Goal: Task Accomplishment & Management: Use online tool/utility

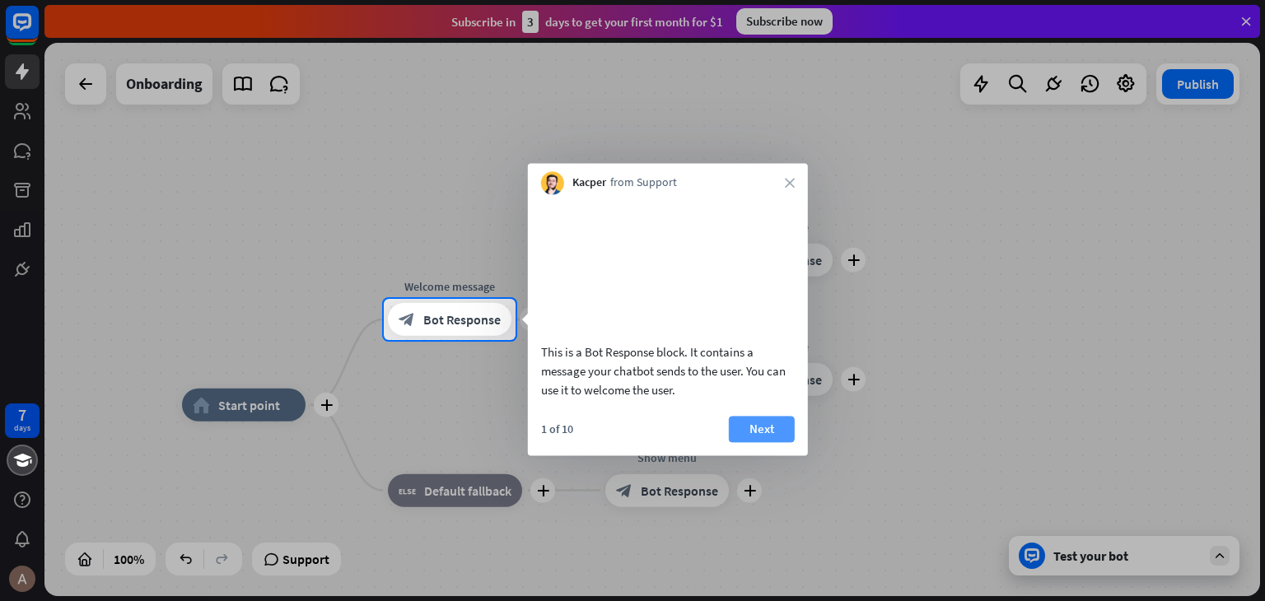
click at [746, 442] on button "Next" at bounding box center [762, 429] width 66 height 26
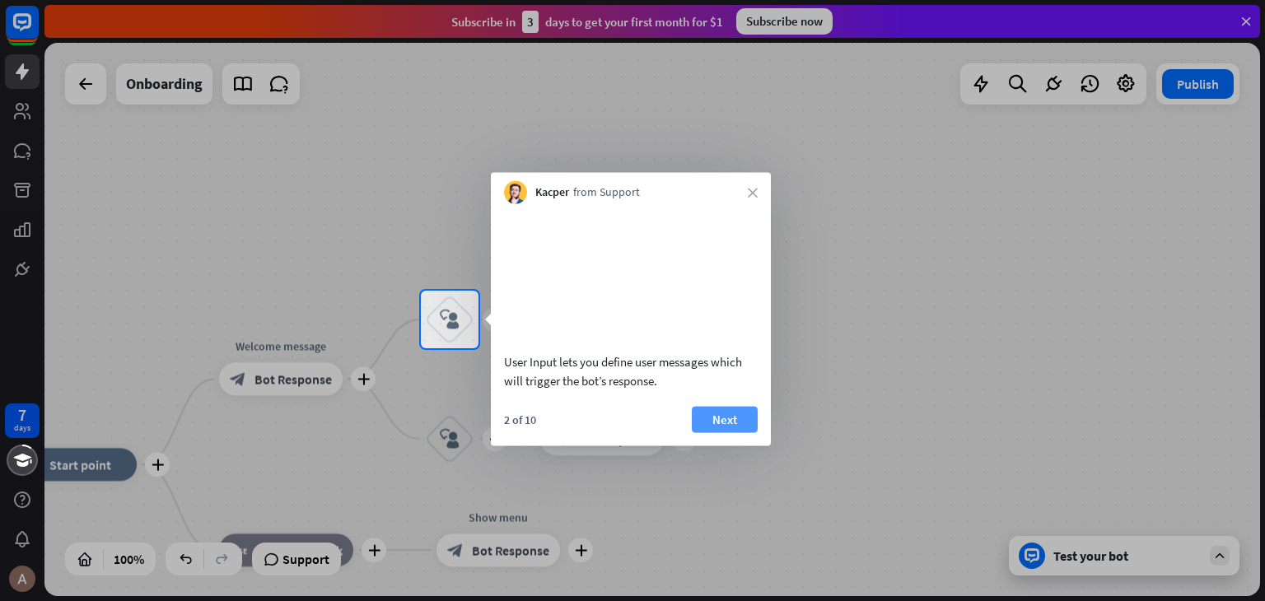
click at [739, 432] on button "Next" at bounding box center [725, 419] width 66 height 26
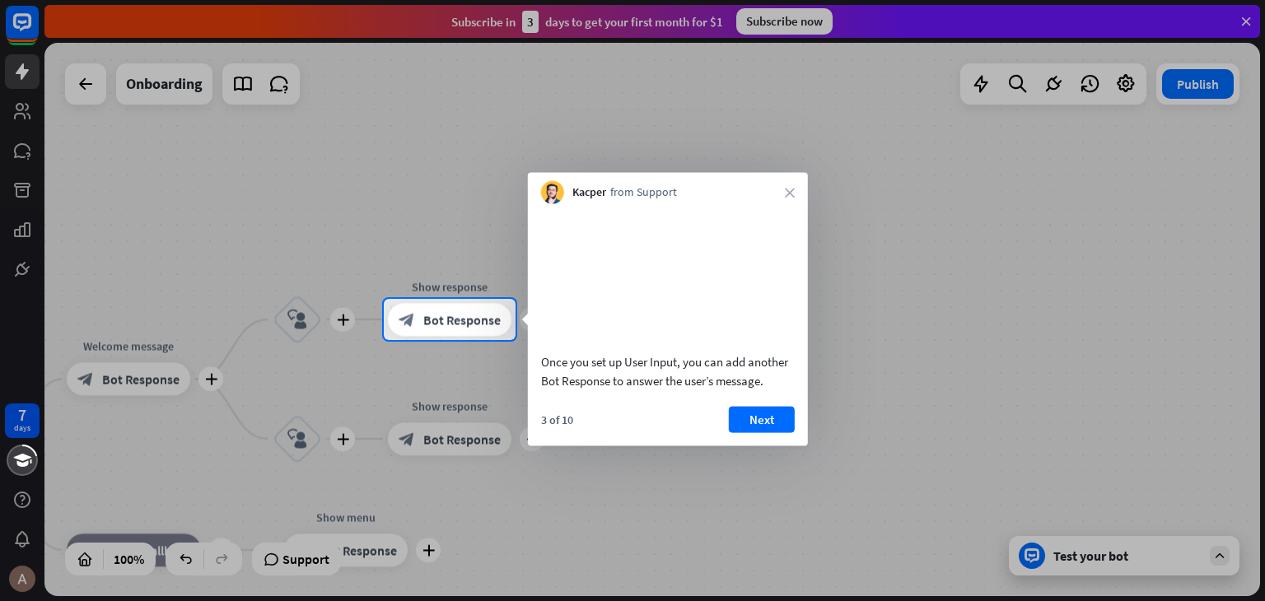
click at [783, 189] on div "Kacper from Support close" at bounding box center [668, 188] width 280 height 31
click at [789, 192] on icon "close" at bounding box center [790, 193] width 10 height 10
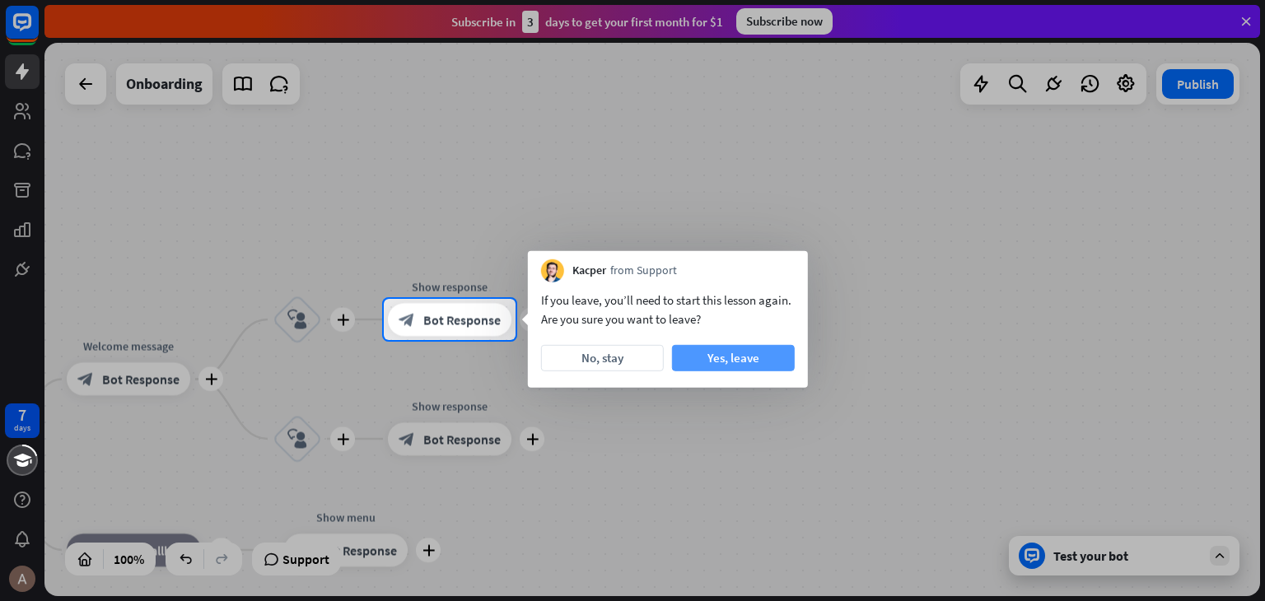
click at [743, 362] on button "Yes, leave" at bounding box center [733, 358] width 123 height 26
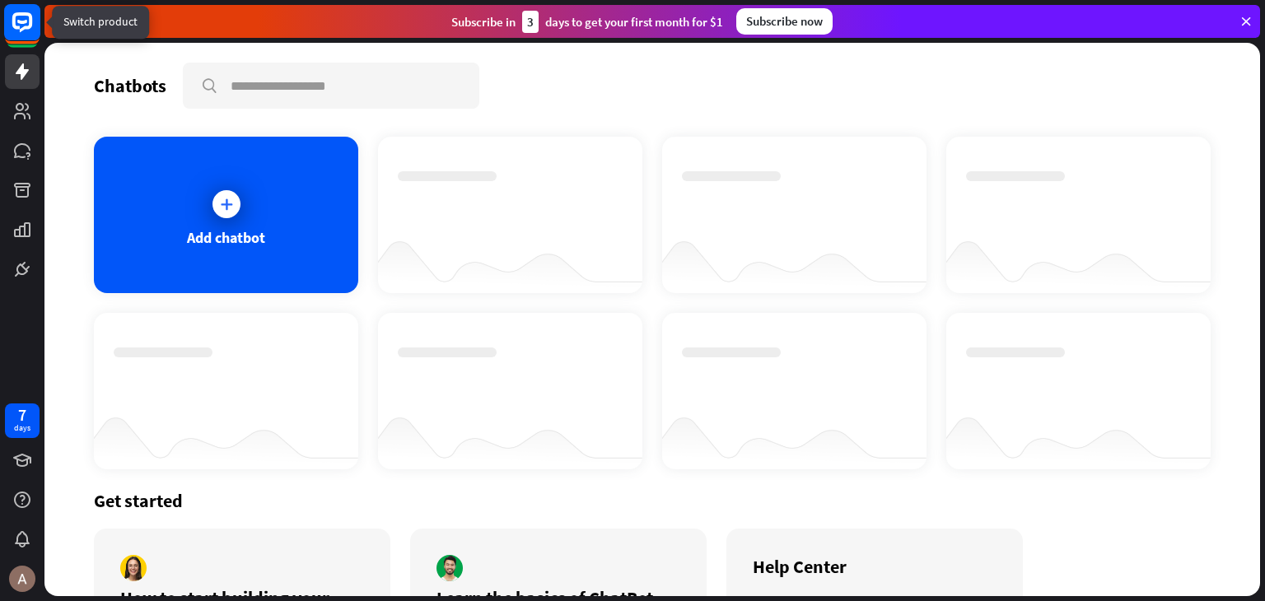
click at [26, 23] on icon at bounding box center [22, 22] width 10 height 4
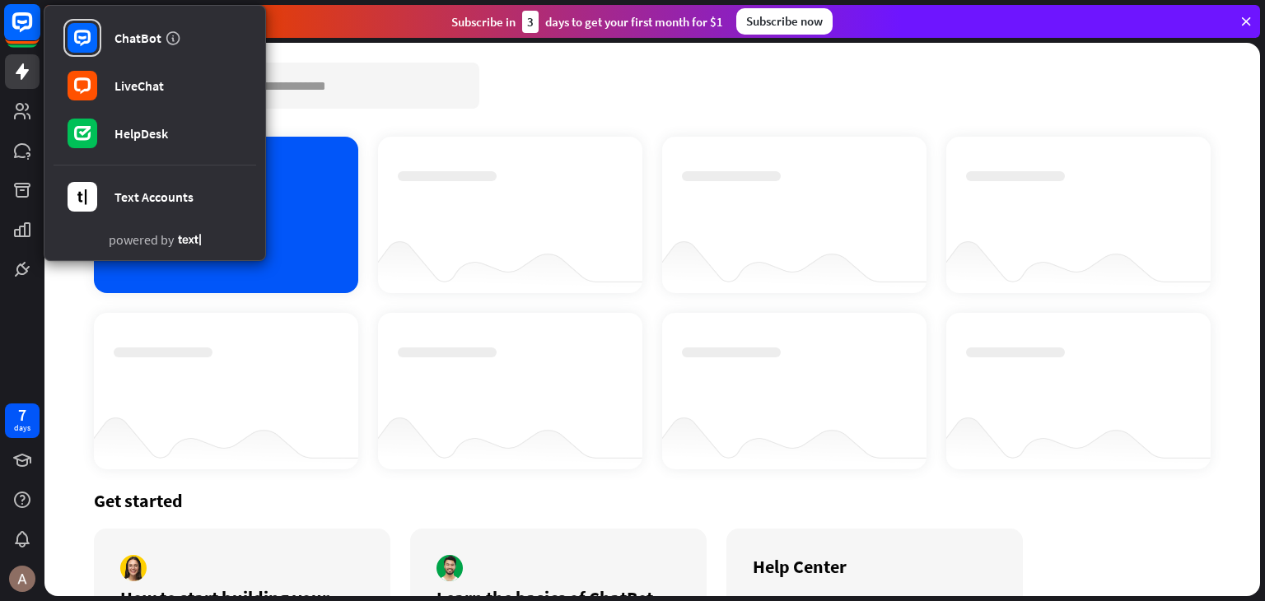
click at [26, 23] on icon at bounding box center [22, 22] width 10 height 4
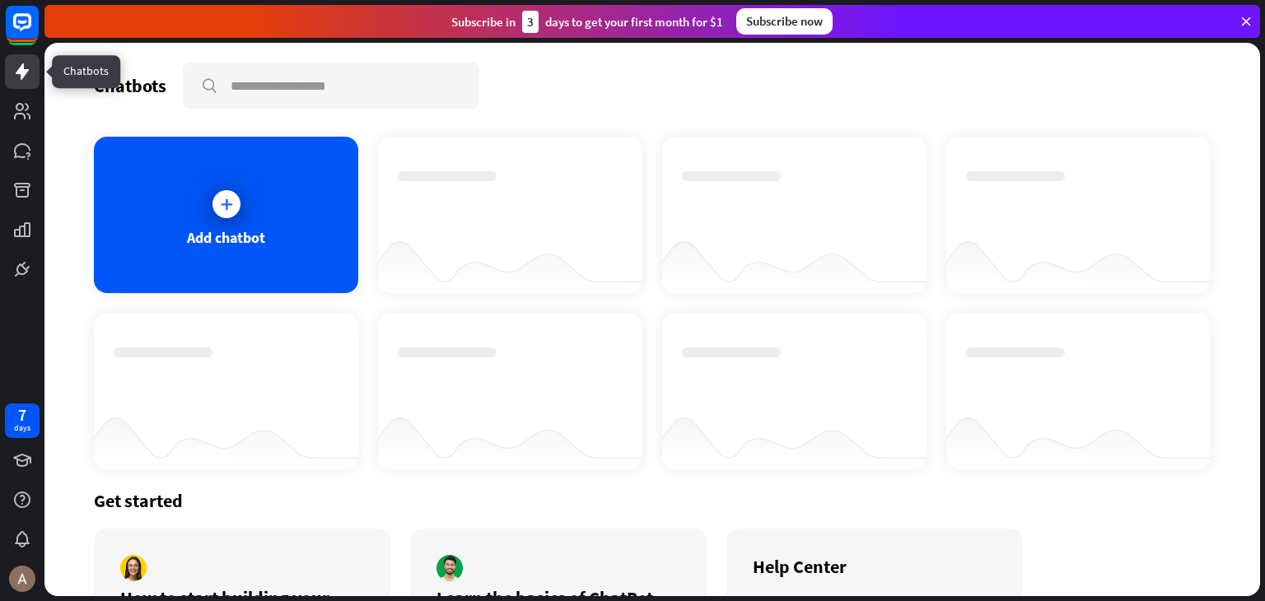
click at [33, 79] on link at bounding box center [22, 71] width 35 height 35
click at [169, 206] on div "Add chatbot" at bounding box center [226, 215] width 264 height 157
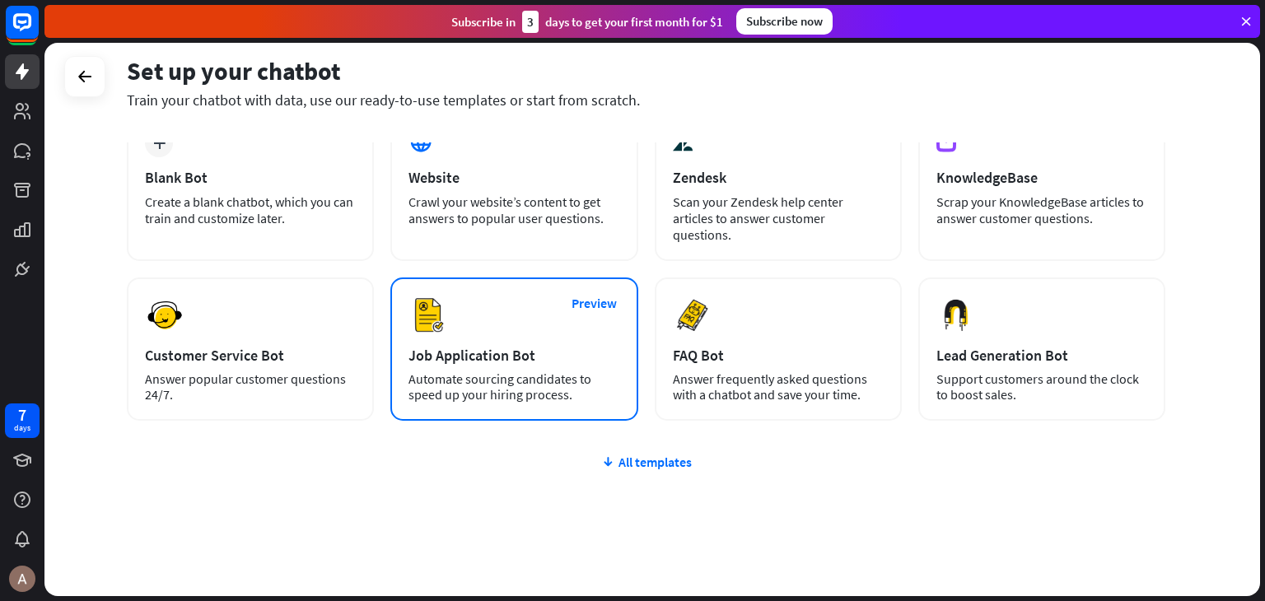
scroll to position [110, 0]
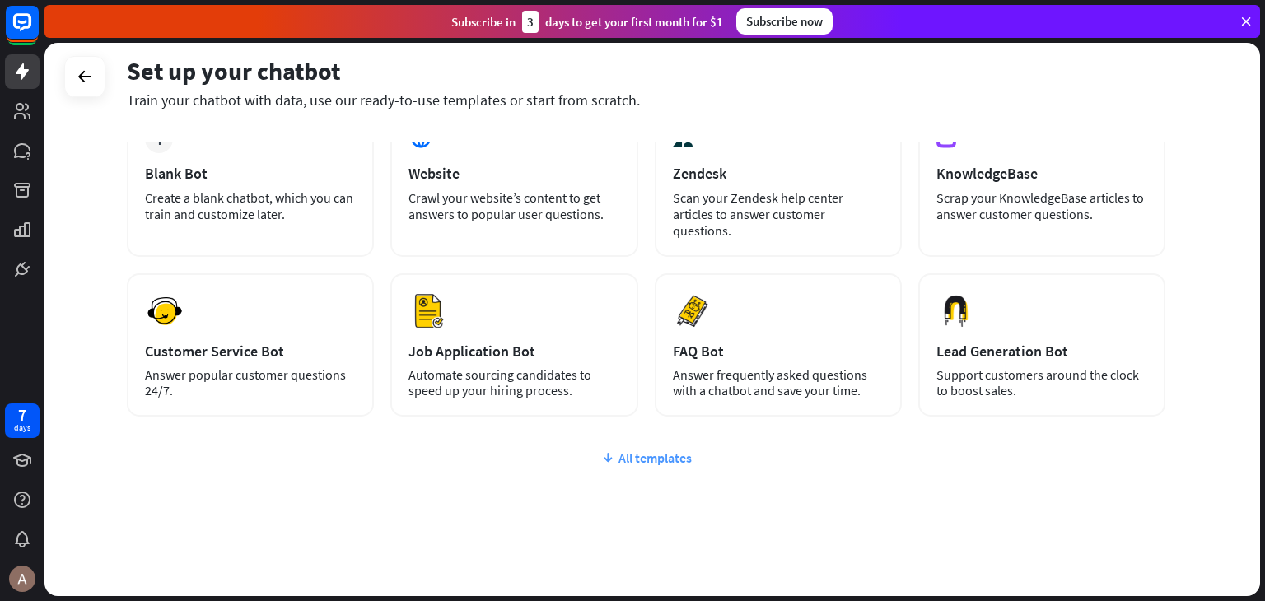
click at [638, 450] on div "All templates" at bounding box center [646, 458] width 1039 height 16
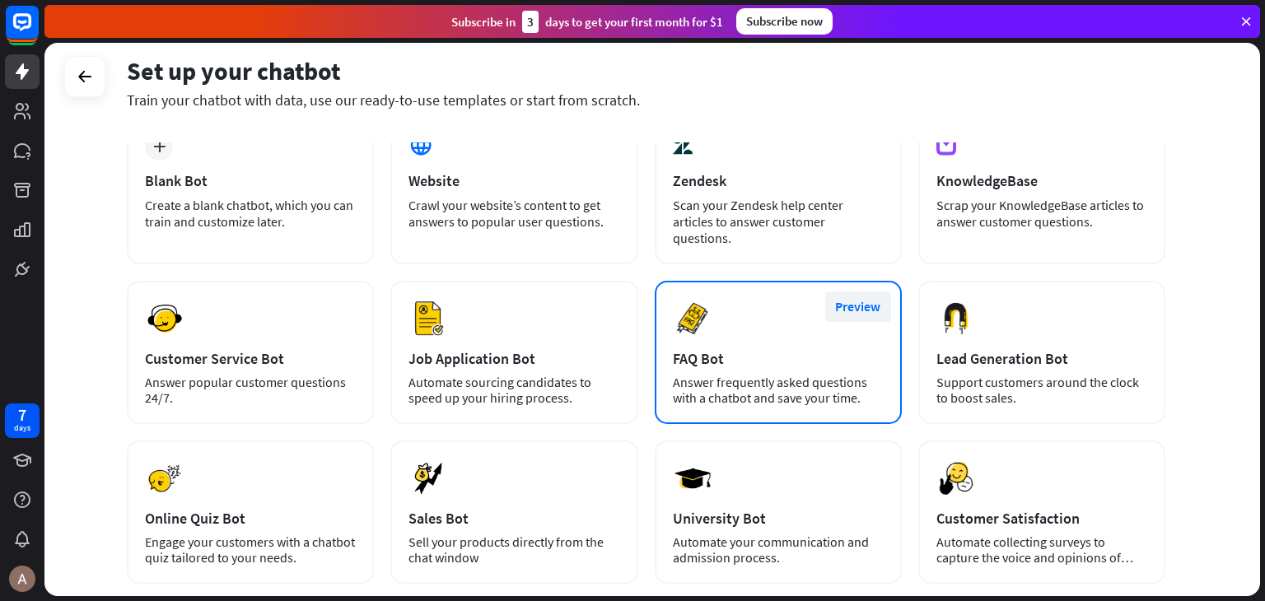
scroll to position [0, 0]
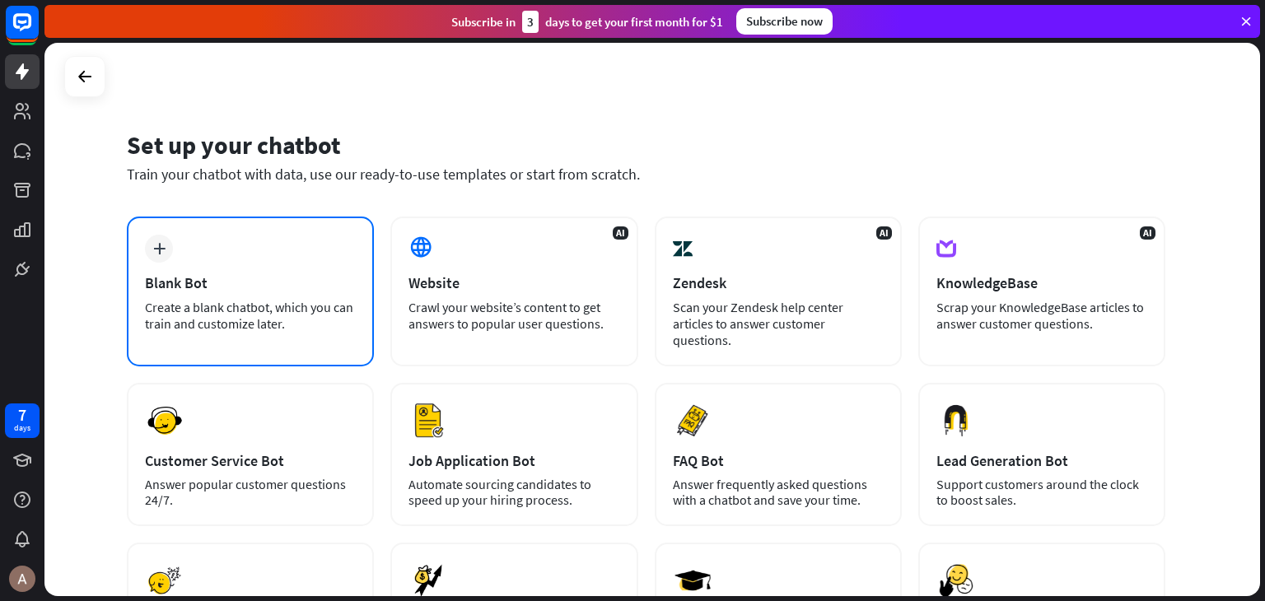
click at [194, 301] on div "Create a blank chatbot, which you can train and customize later." at bounding box center [250, 315] width 211 height 33
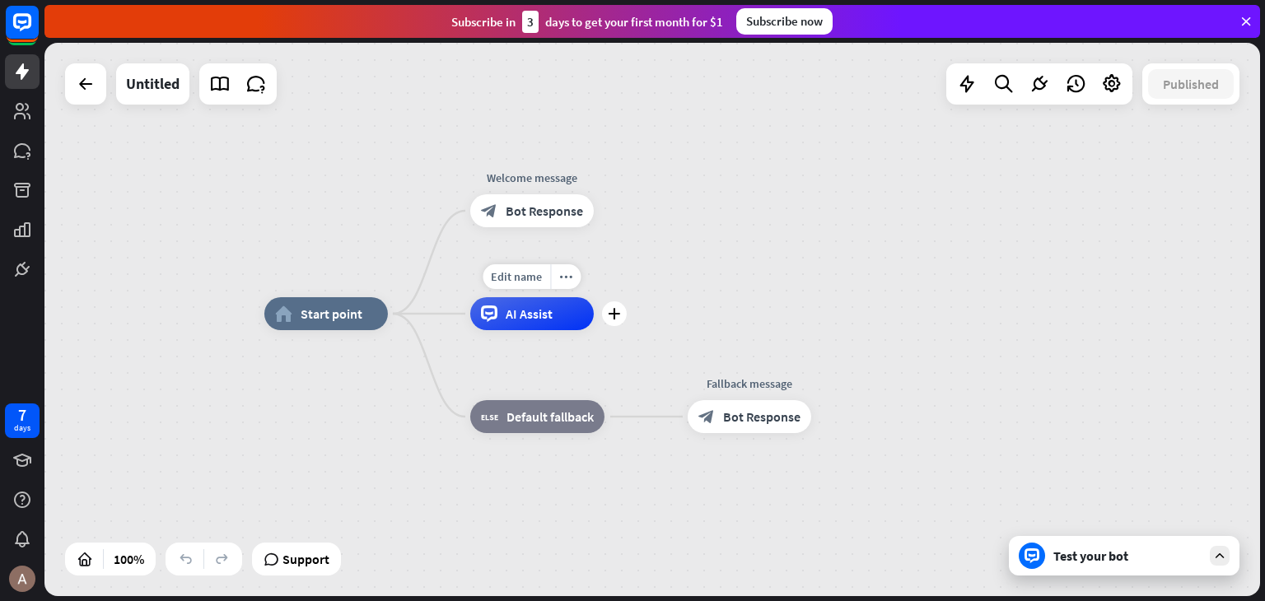
click at [516, 318] on span "AI Assist" at bounding box center [529, 314] width 47 height 16
click at [560, 275] on icon "more_horiz" at bounding box center [565, 277] width 13 height 12
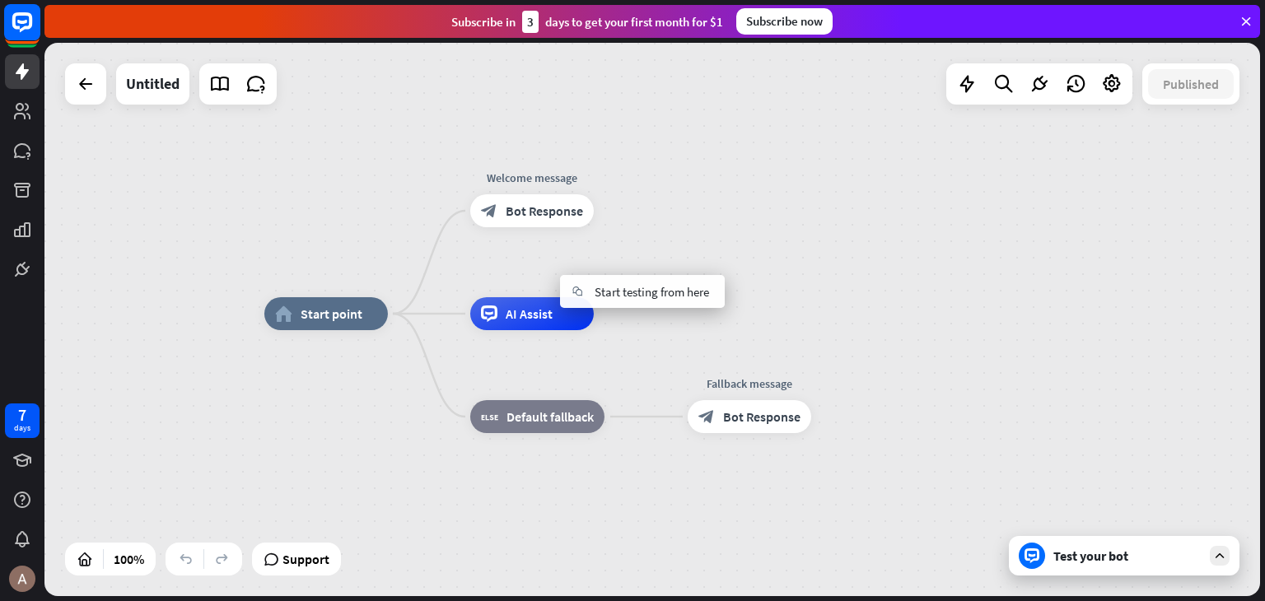
click at [21, 26] on rect at bounding box center [22, 22] width 36 height 36
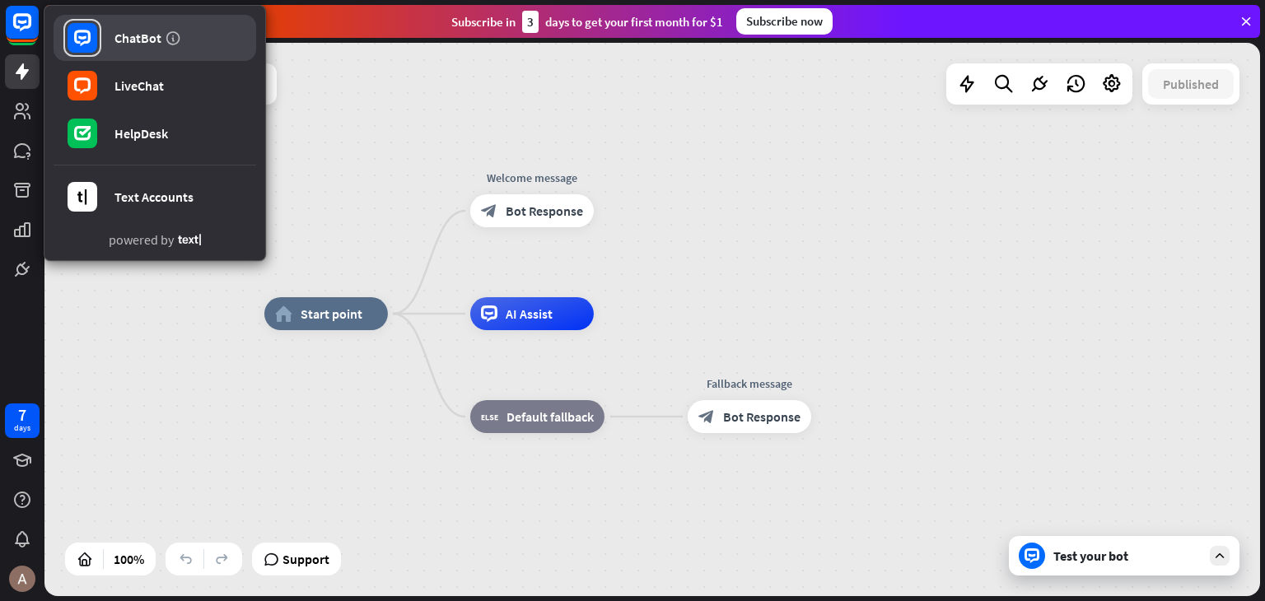
click at [126, 52] on link "ChatBot" at bounding box center [155, 38] width 203 height 46
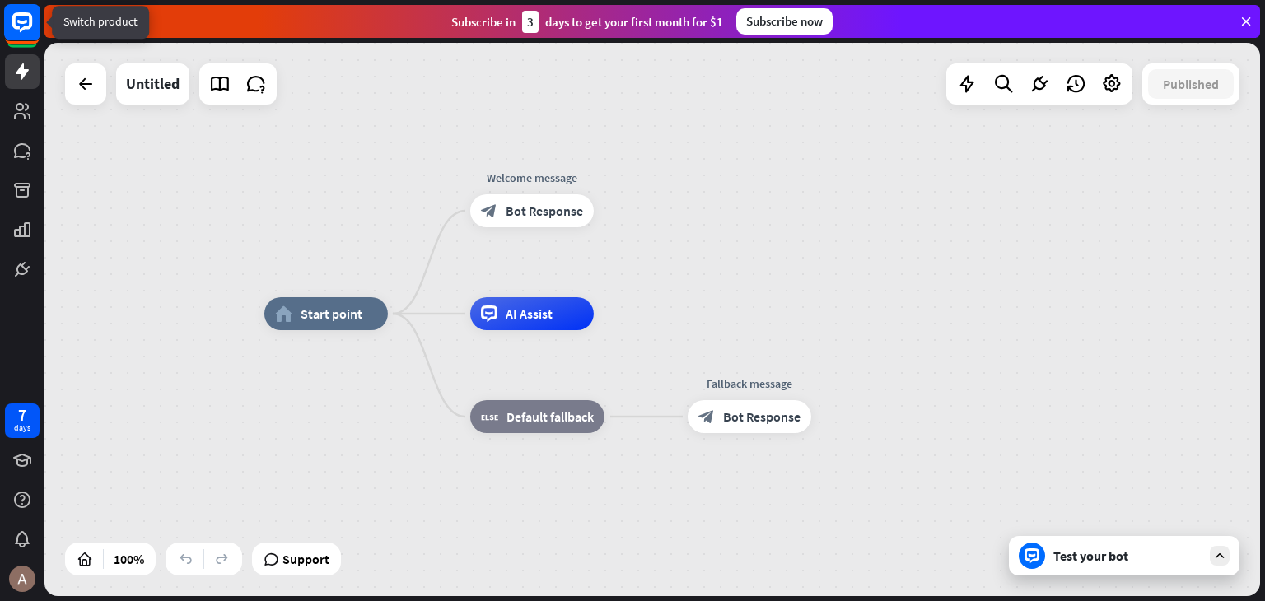
click at [24, 27] on icon at bounding box center [22, 22] width 20 height 20
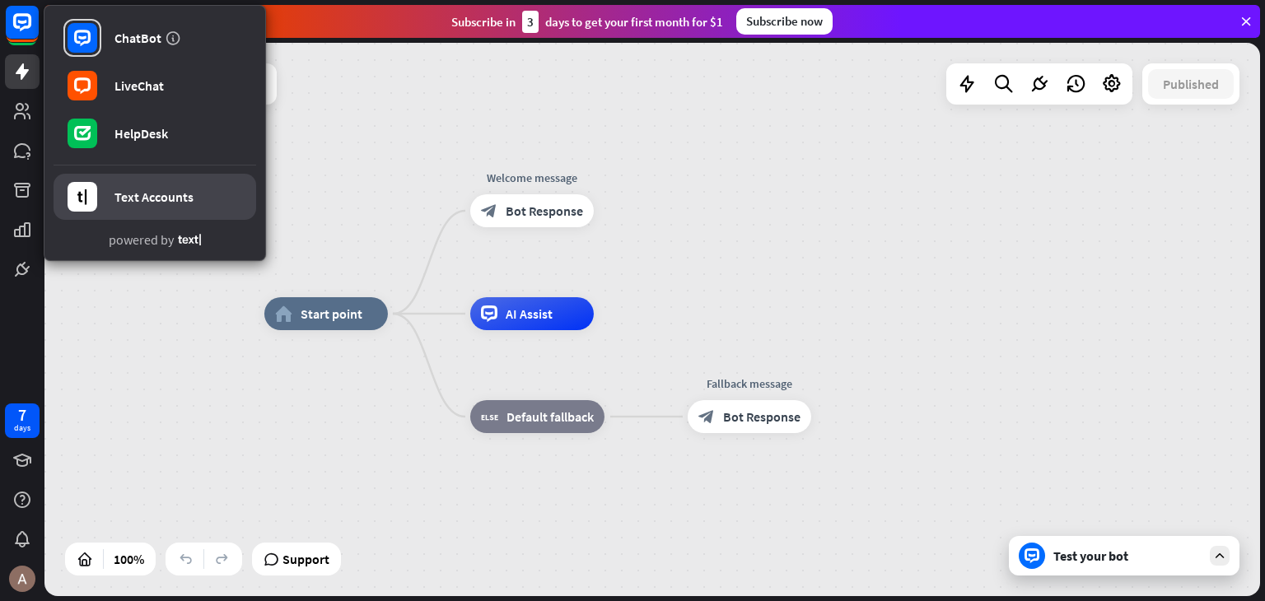
click at [190, 199] on div "Text Accounts" at bounding box center [153, 197] width 79 height 16
